Goal: Find specific page/section: Find specific page/section

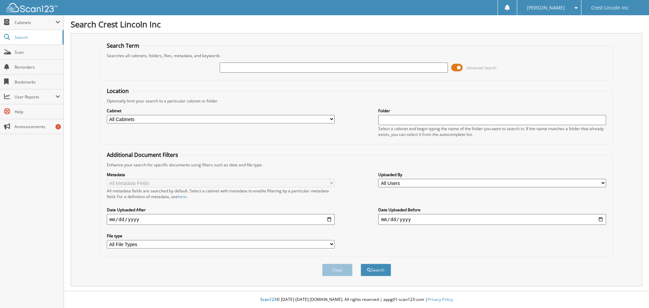
click at [245, 70] on input "text" at bounding box center [334, 68] width 228 height 10
type input "722641"
click at [361, 264] on button "Search" at bounding box center [376, 270] width 30 height 13
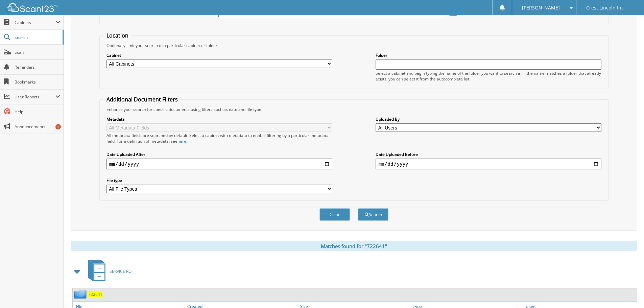
scroll to position [108, 0]
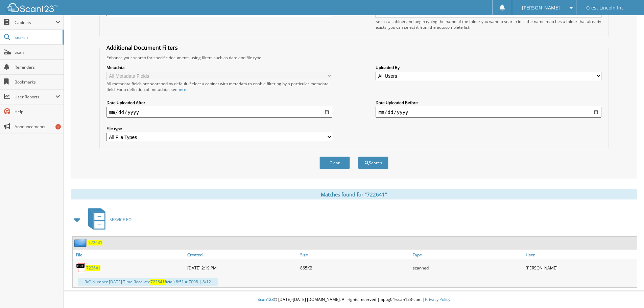
click at [94, 268] on span "722641" at bounding box center [93, 268] width 14 height 6
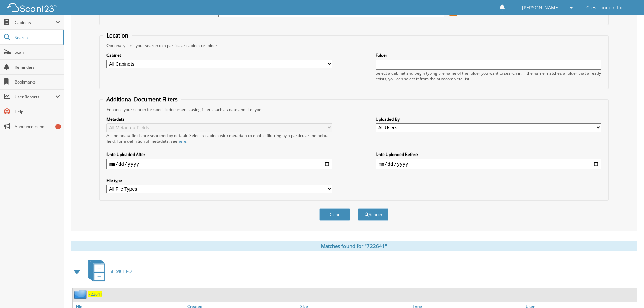
scroll to position [6, 0]
